Goal: Check status: Check status

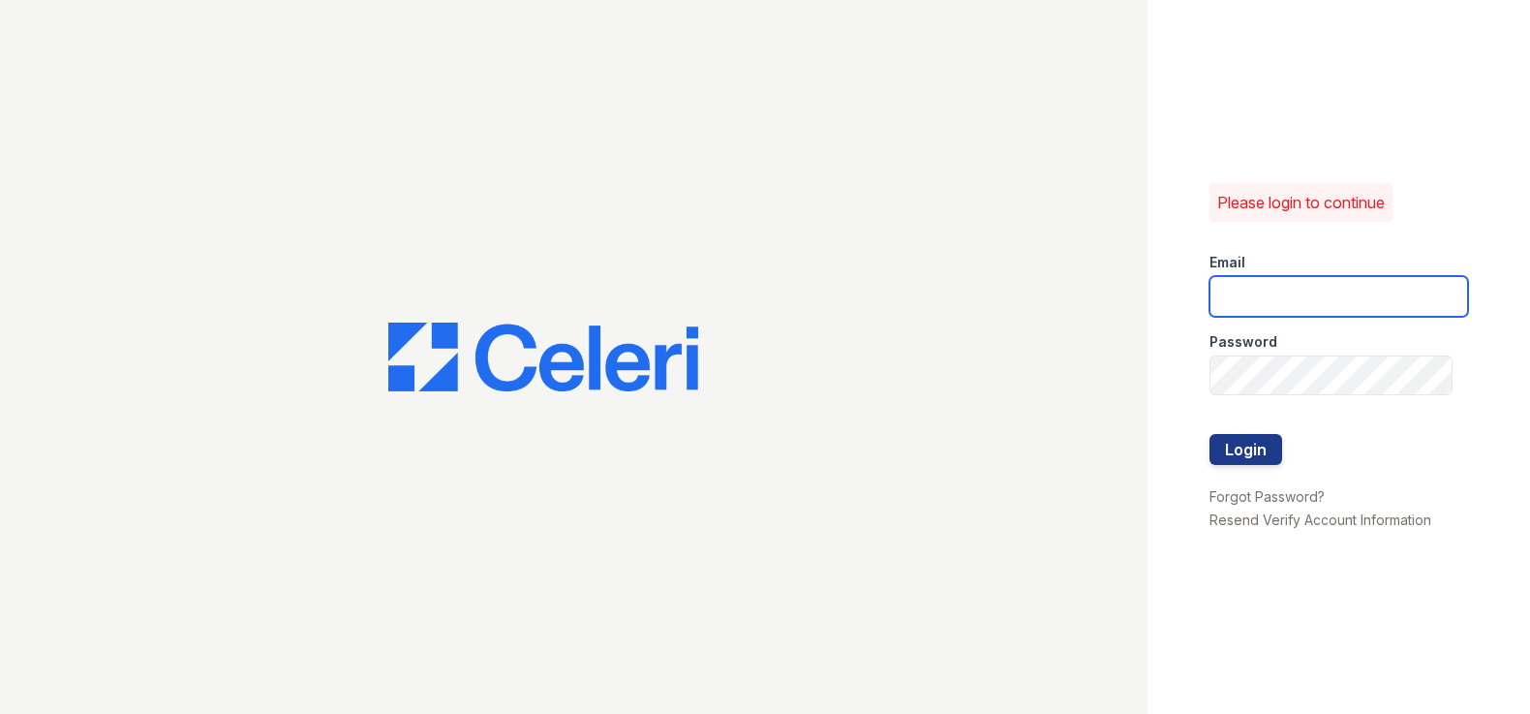
click at [1353, 282] on input "email" at bounding box center [1338, 296] width 259 height 41
type input "[EMAIL_ADDRESS][DOMAIN_NAME]"
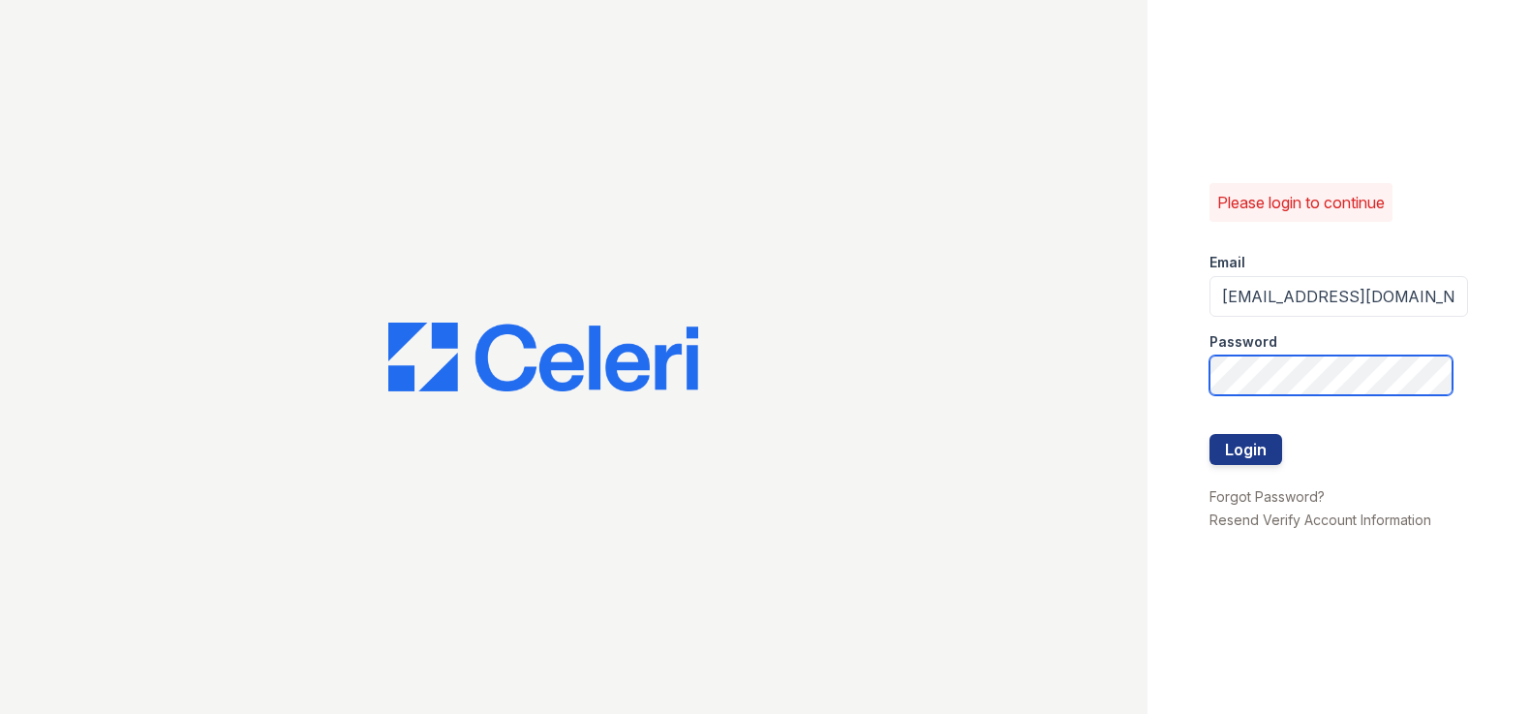
click at [1209, 434] on button "Login" at bounding box center [1245, 449] width 73 height 31
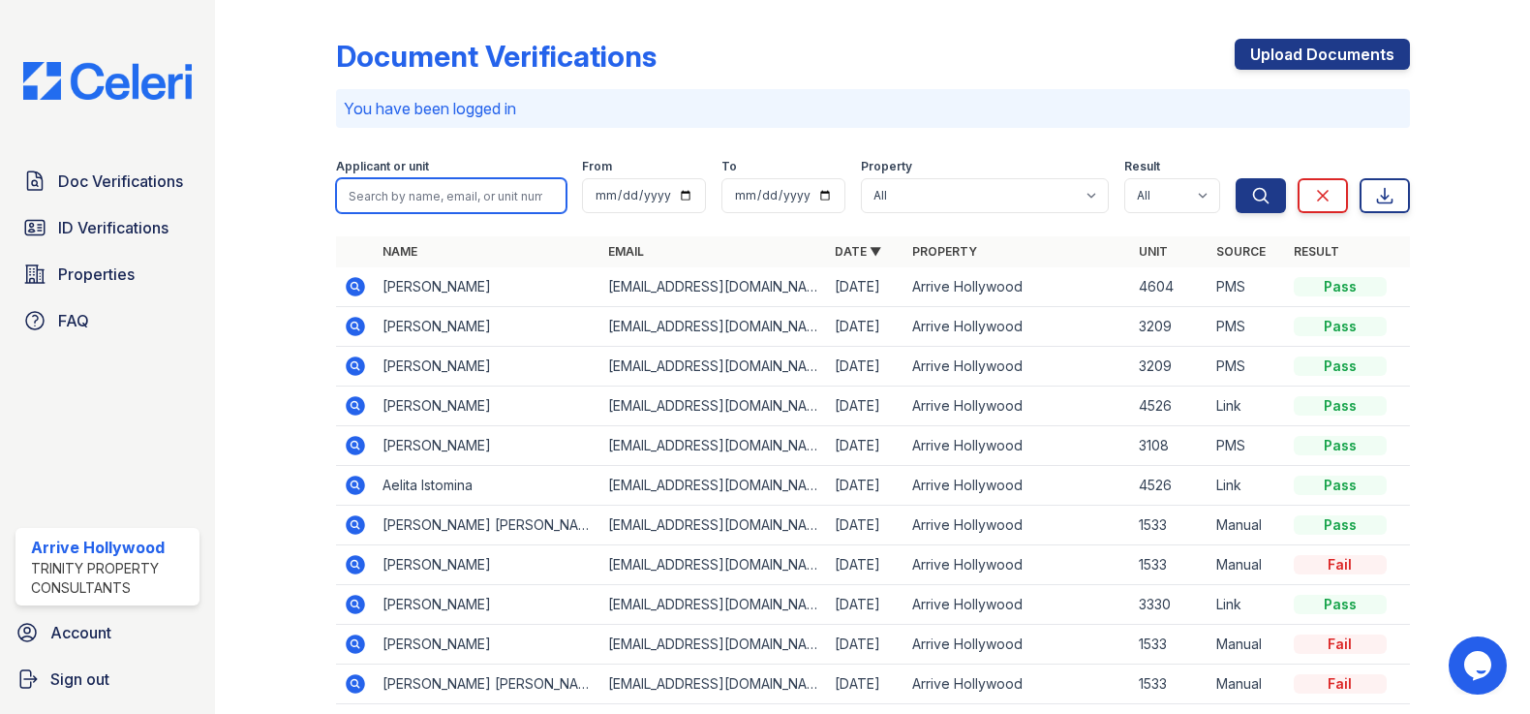
click at [438, 202] on input "search" at bounding box center [451, 195] width 230 height 35
click at [451, 211] on input "search" at bounding box center [451, 195] width 230 height 35
click at [453, 197] on input "search" at bounding box center [451, 195] width 230 height 35
click at [82, 218] on span "ID Verifications" at bounding box center [113, 227] width 110 height 23
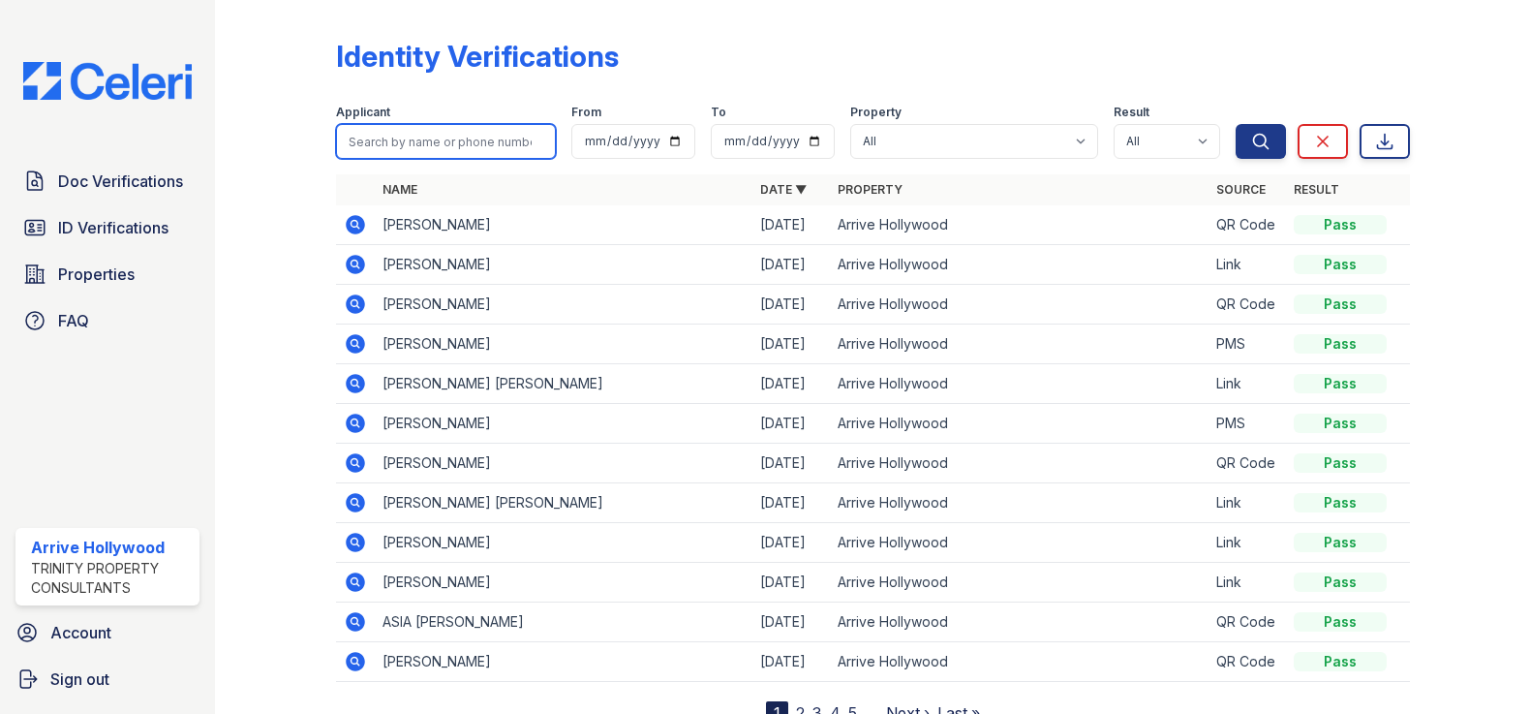
click at [459, 149] on input "search" at bounding box center [446, 141] width 220 height 35
paste input "Staley"
type input "Staley"
click at [1235, 124] on button "Search" at bounding box center [1260, 141] width 50 height 35
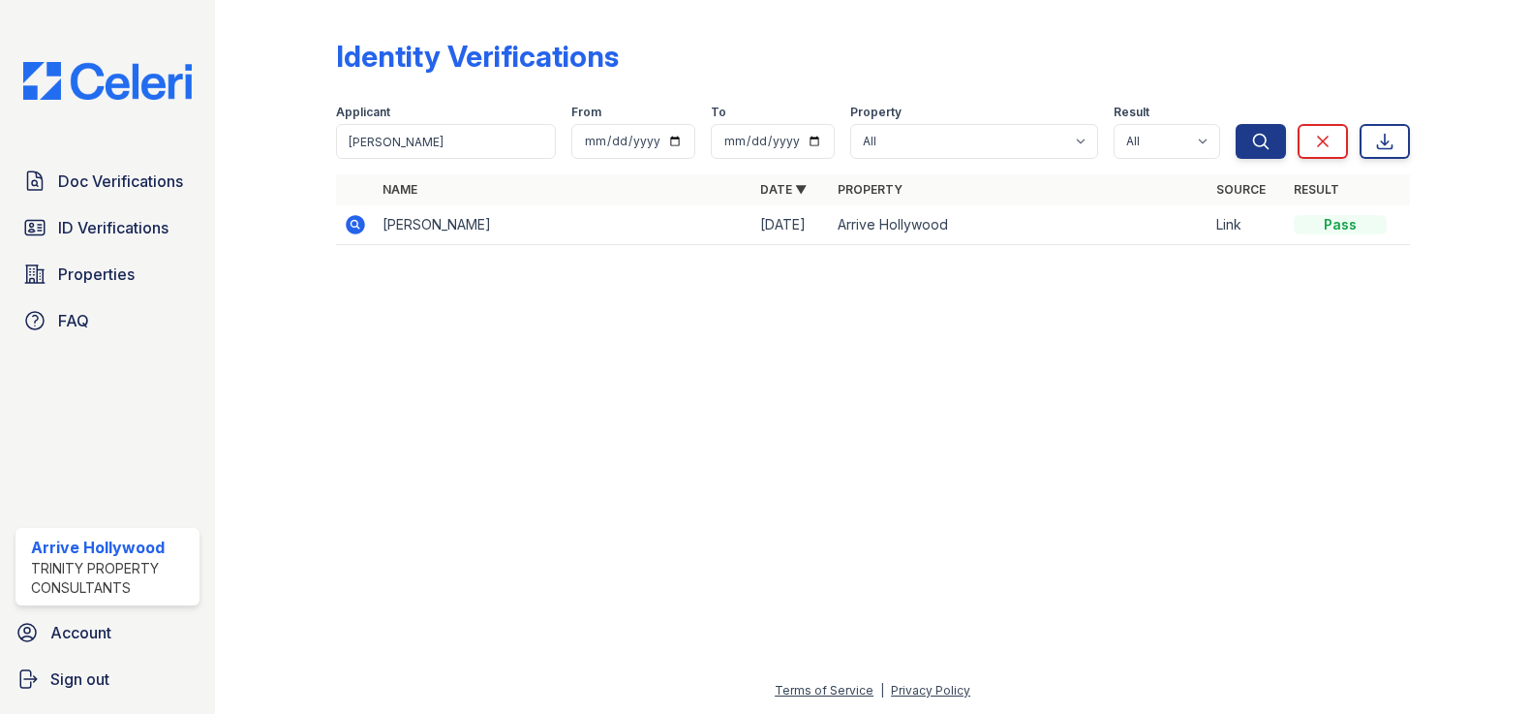
click at [354, 224] on icon at bounding box center [353, 223] width 5 height 5
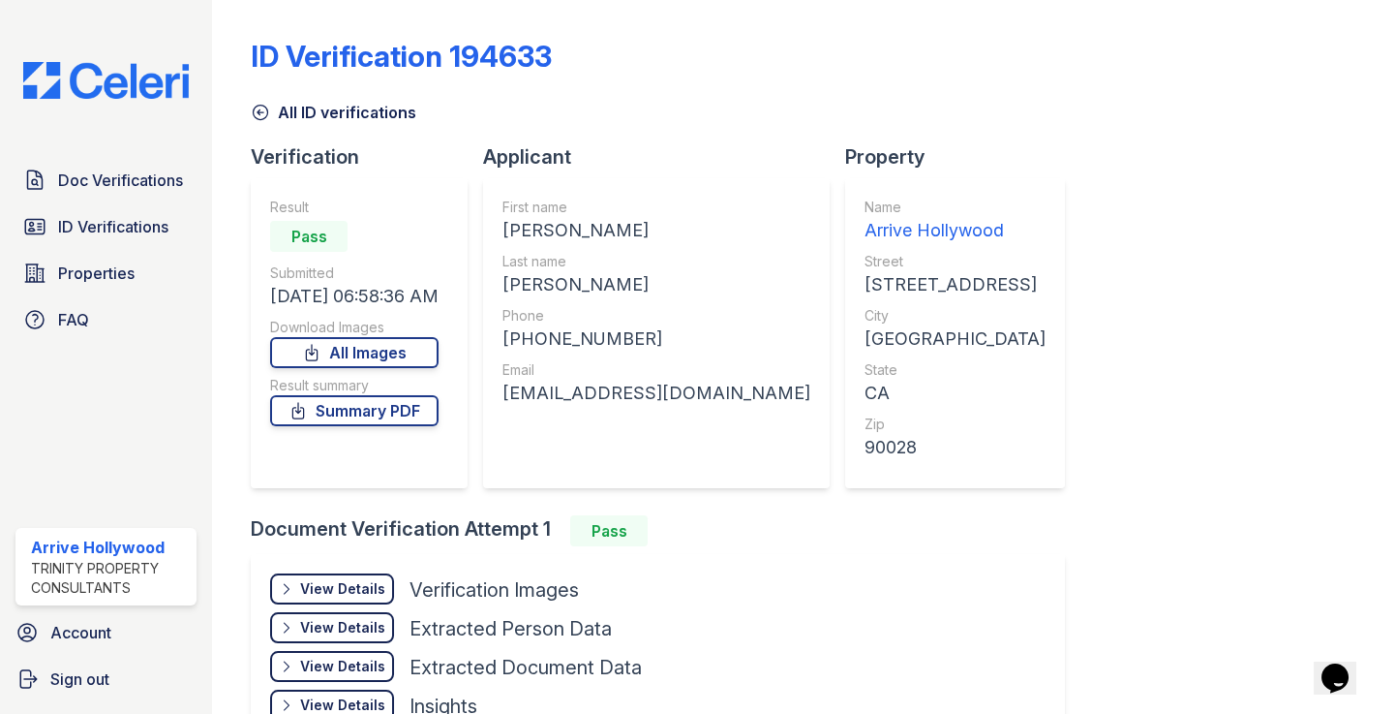
click at [553, 223] on div "JESSICA LEE" at bounding box center [657, 230] width 308 height 27
click at [552, 223] on div "JESSICA LEE" at bounding box center [657, 230] width 308 height 27
copy div "JESSICA"
